Goal: Communication & Community: Answer question/provide support

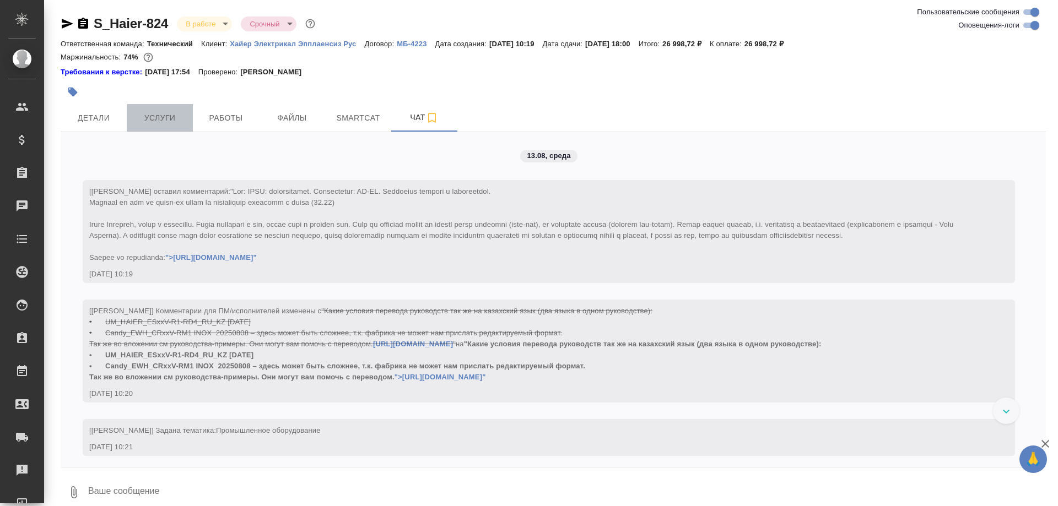
click at [169, 124] on span "Услуги" at bounding box center [159, 118] width 53 height 14
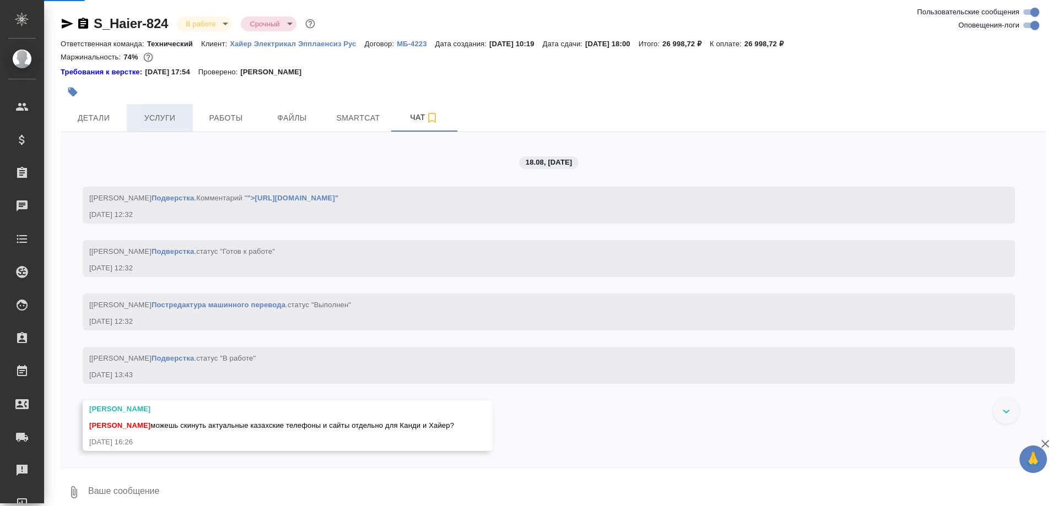
scroll to position [5004, 0]
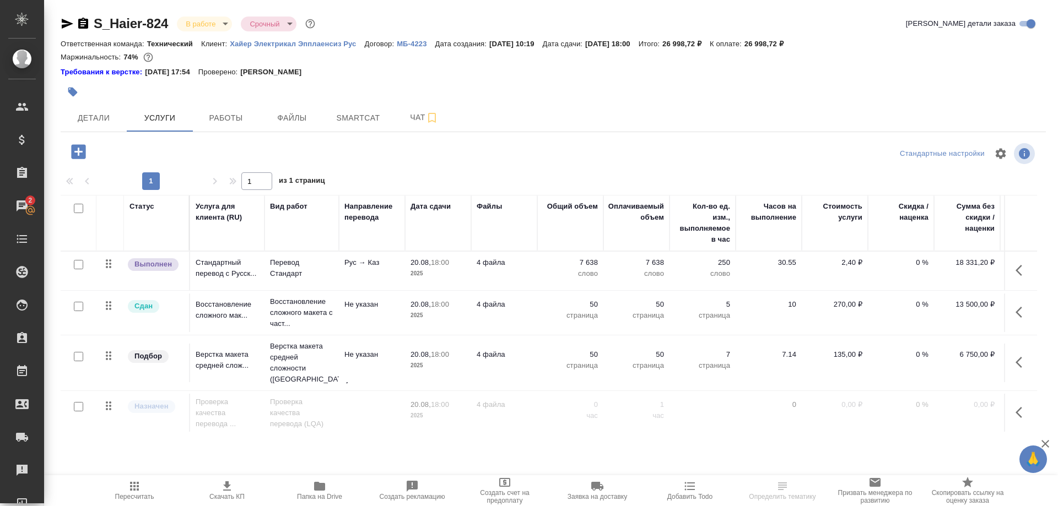
click at [333, 494] on span "Папка на Drive" at bounding box center [319, 497] width 45 height 8
click at [409, 120] on span "Чат" at bounding box center [424, 118] width 53 height 14
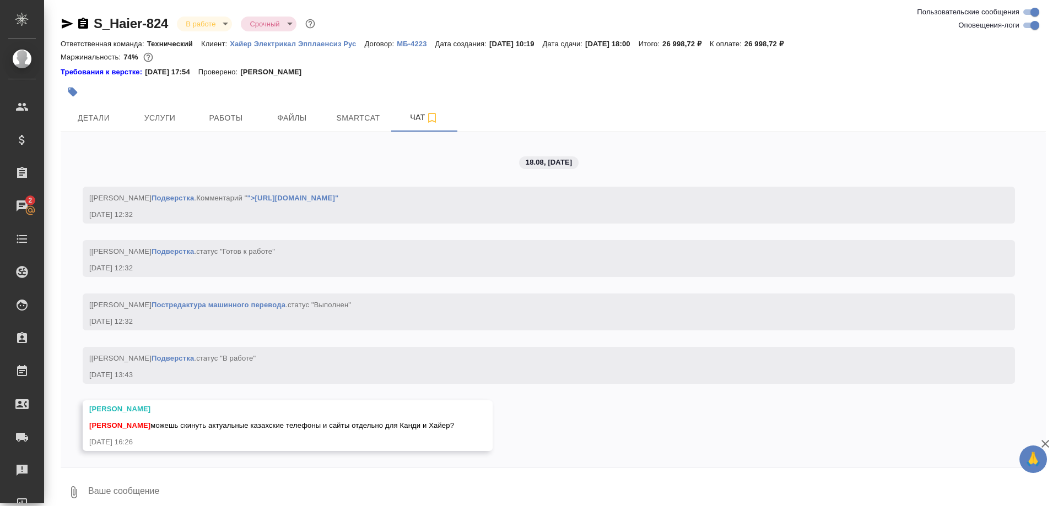
scroll to position [5078, 0]
click at [122, 491] on textarea at bounding box center [566, 492] width 959 height 37
click at [73, 498] on icon "button" at bounding box center [73, 492] width 13 height 13
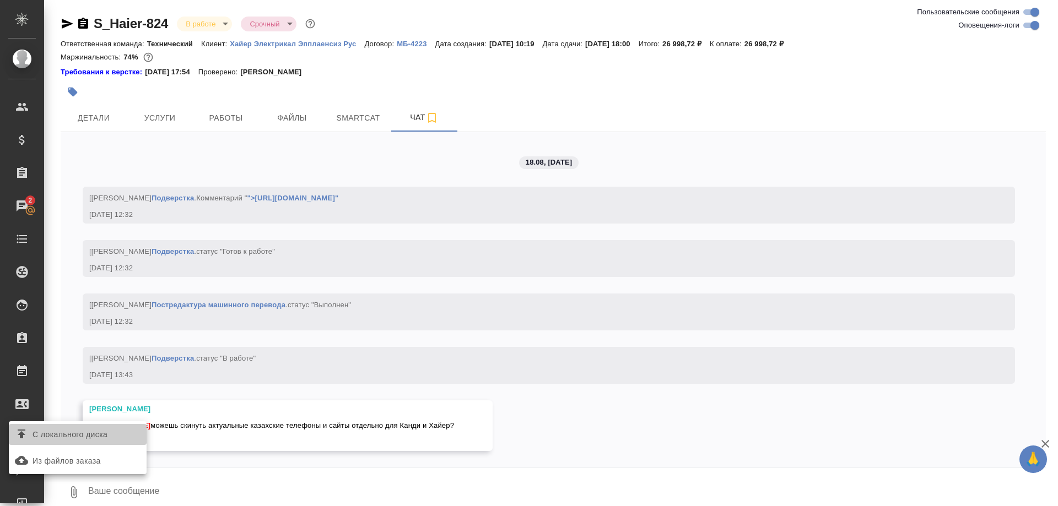
click at [79, 434] on span "С локального диска" at bounding box center [70, 435] width 75 height 14
click at [0, 0] on input "С локального диска" at bounding box center [0, 0] width 0 height 0
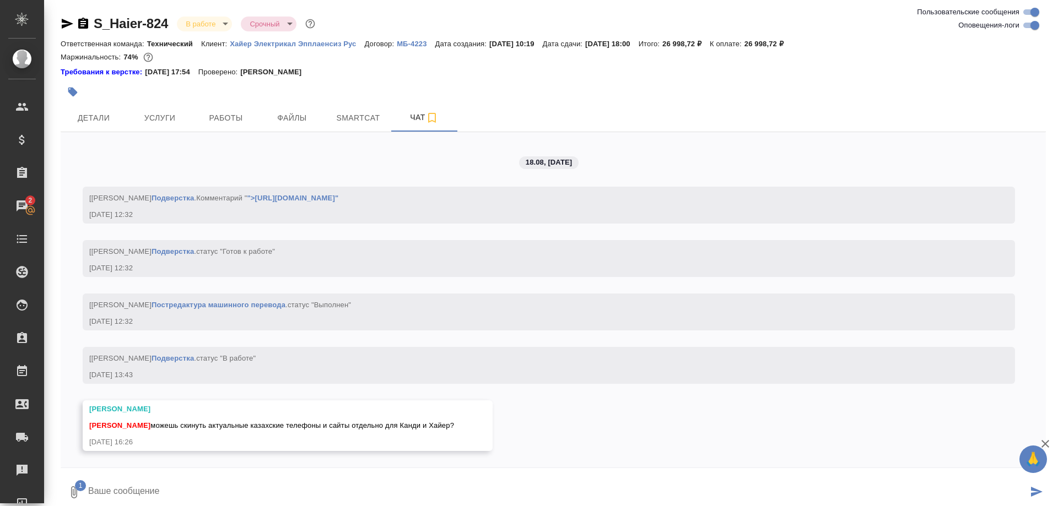
click at [161, 489] on textarea at bounding box center [557, 492] width 940 height 37
type textarea "Вера, здесь"
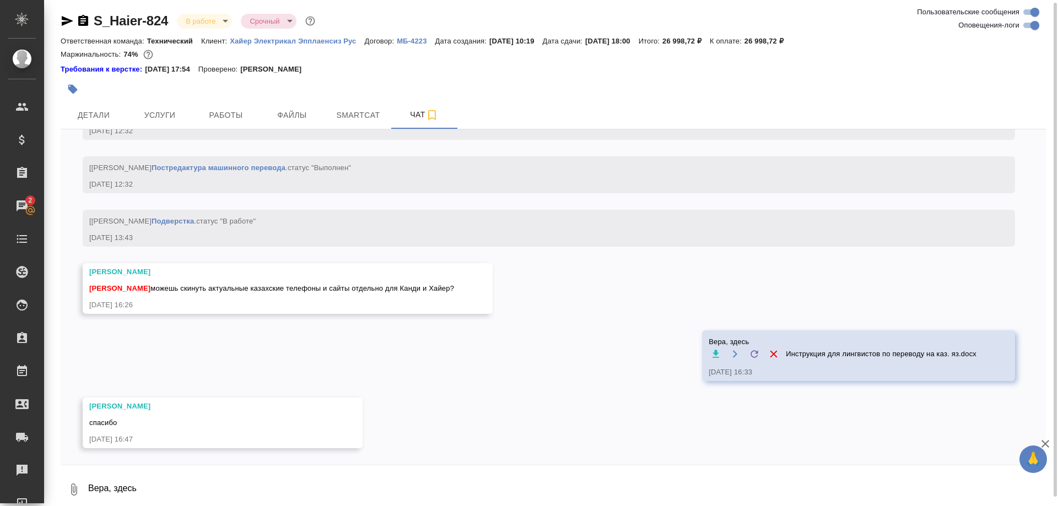
scroll to position [5212, 0]
